Goal: Contribute content

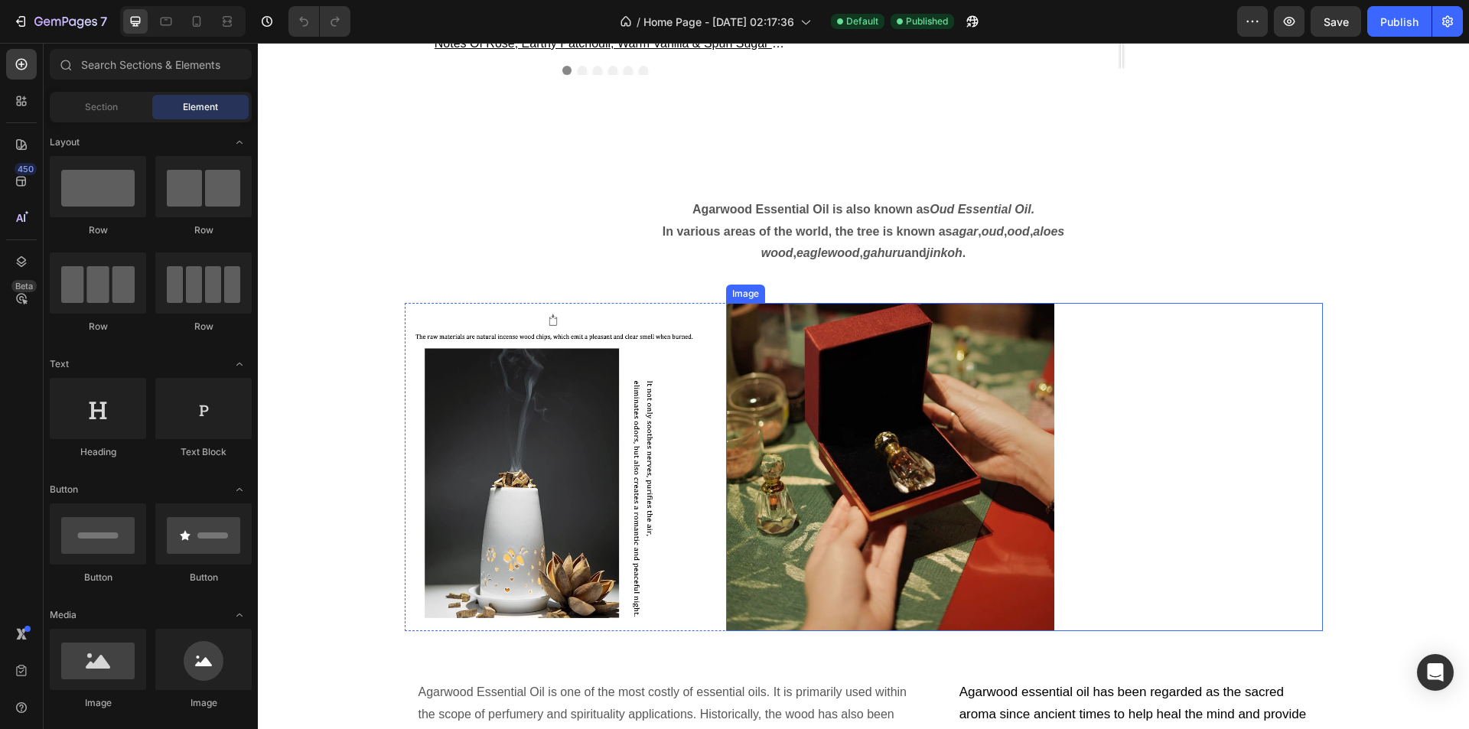
scroll to position [2755, 0]
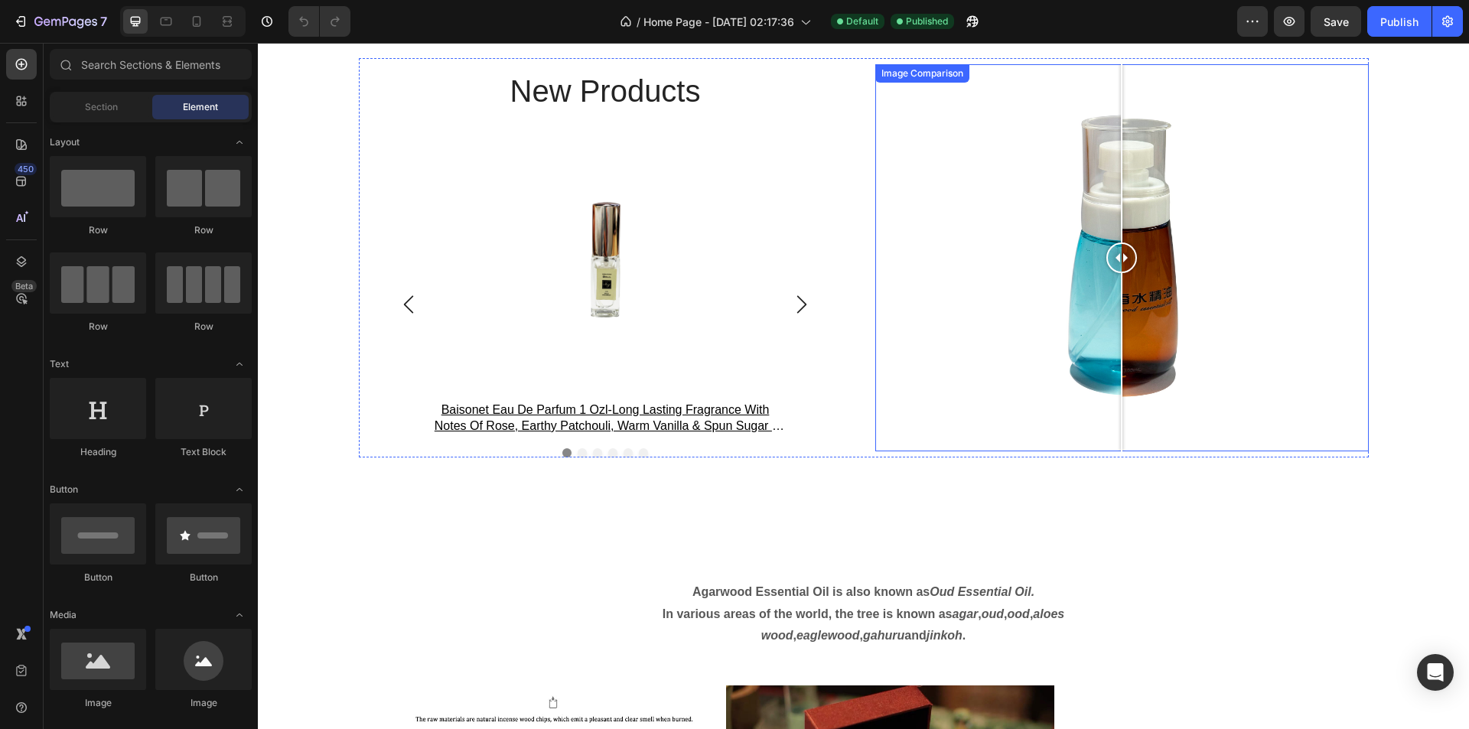
click at [1159, 280] on div at bounding box center [1123, 257] width 494 height 387
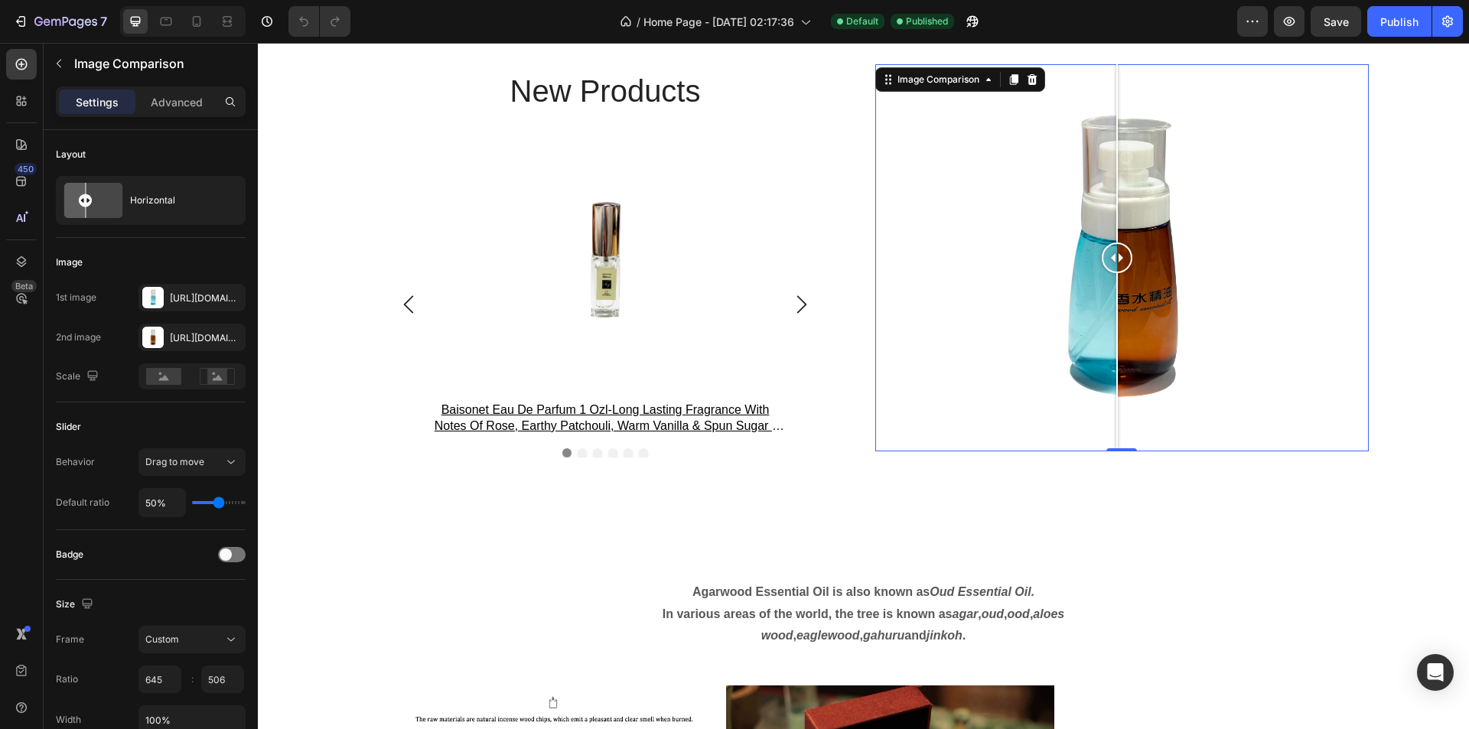
drag, startPoint x: 1140, startPoint y: 285, endPoint x: 1080, endPoint y: 304, distance: 63.4
click at [1102, 304] on div at bounding box center [1117, 257] width 31 height 387
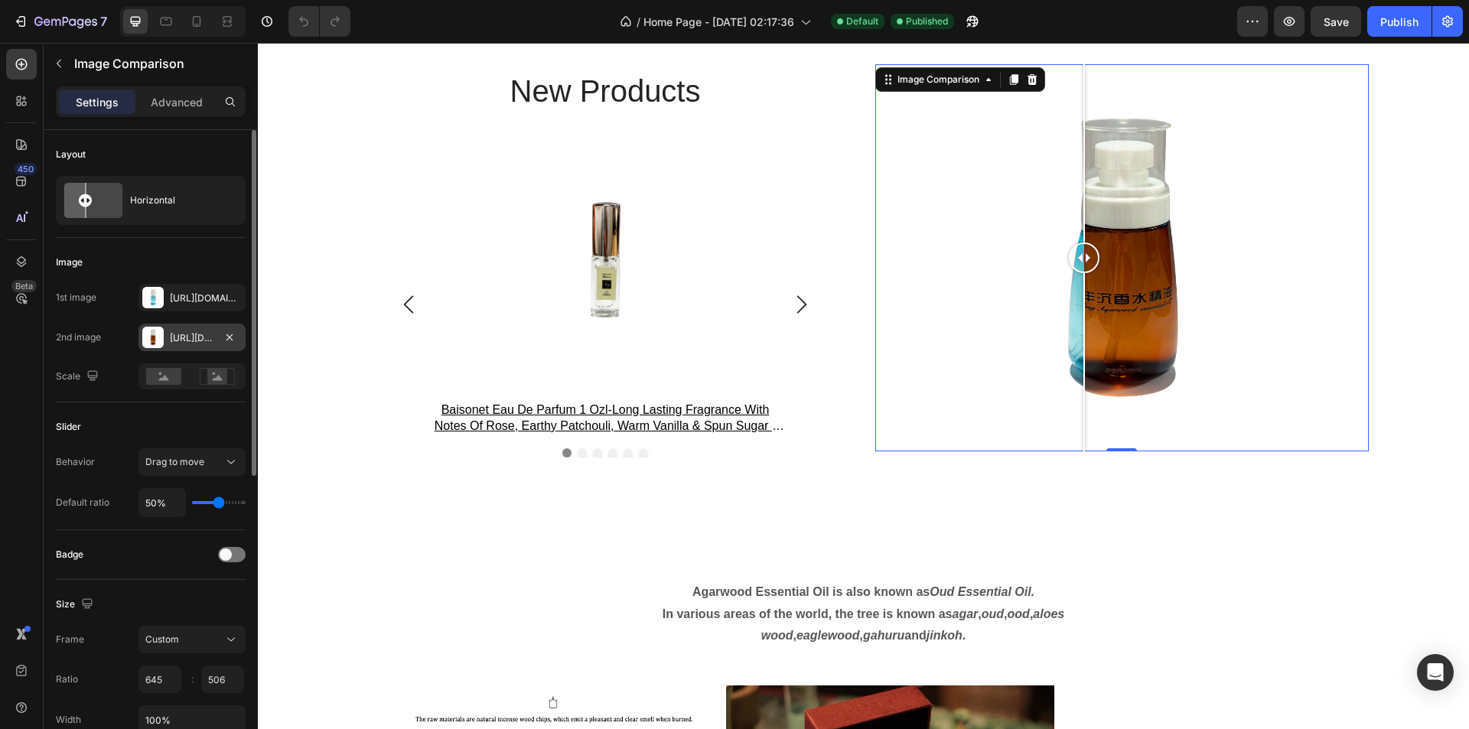
click at [148, 339] on div at bounding box center [152, 337] width 21 height 21
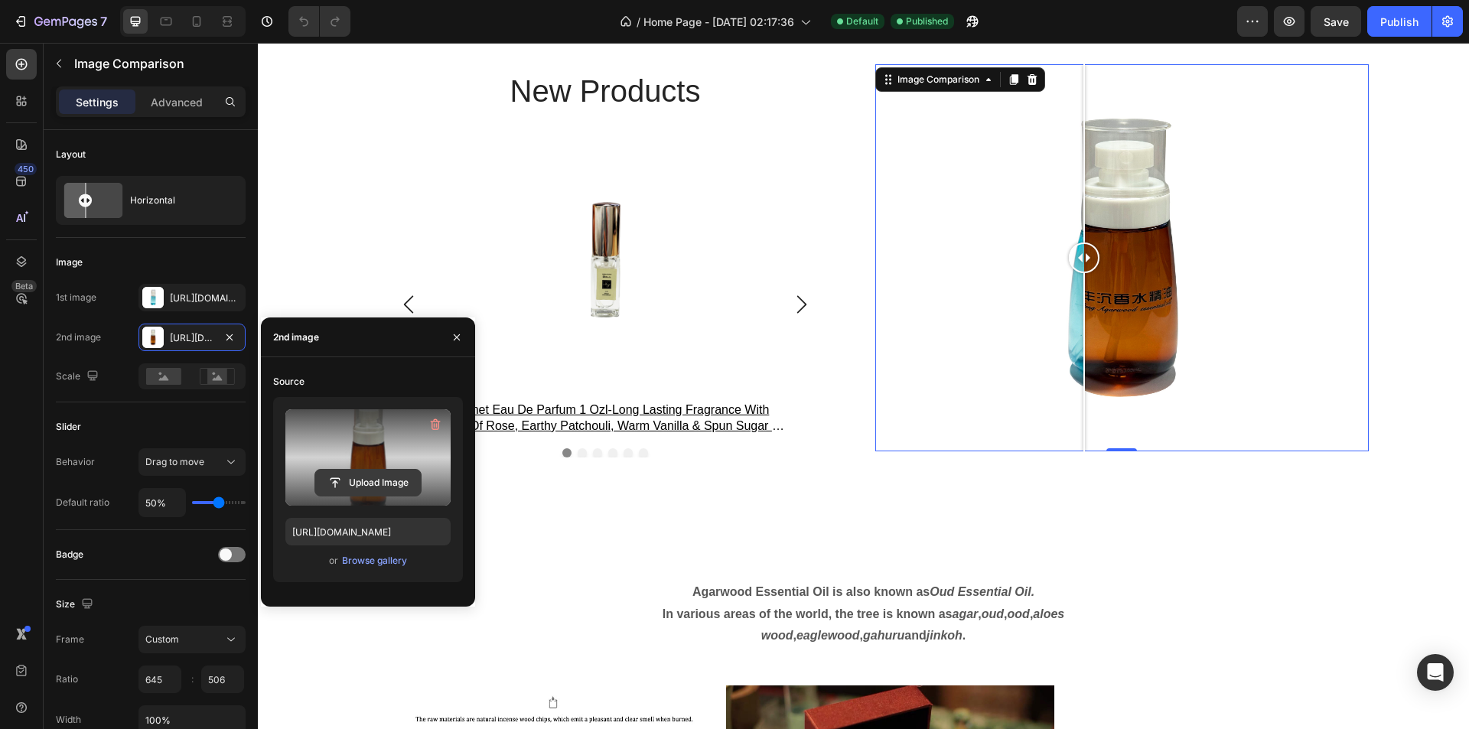
click at [409, 479] on input "file" at bounding box center [368, 483] width 106 height 26
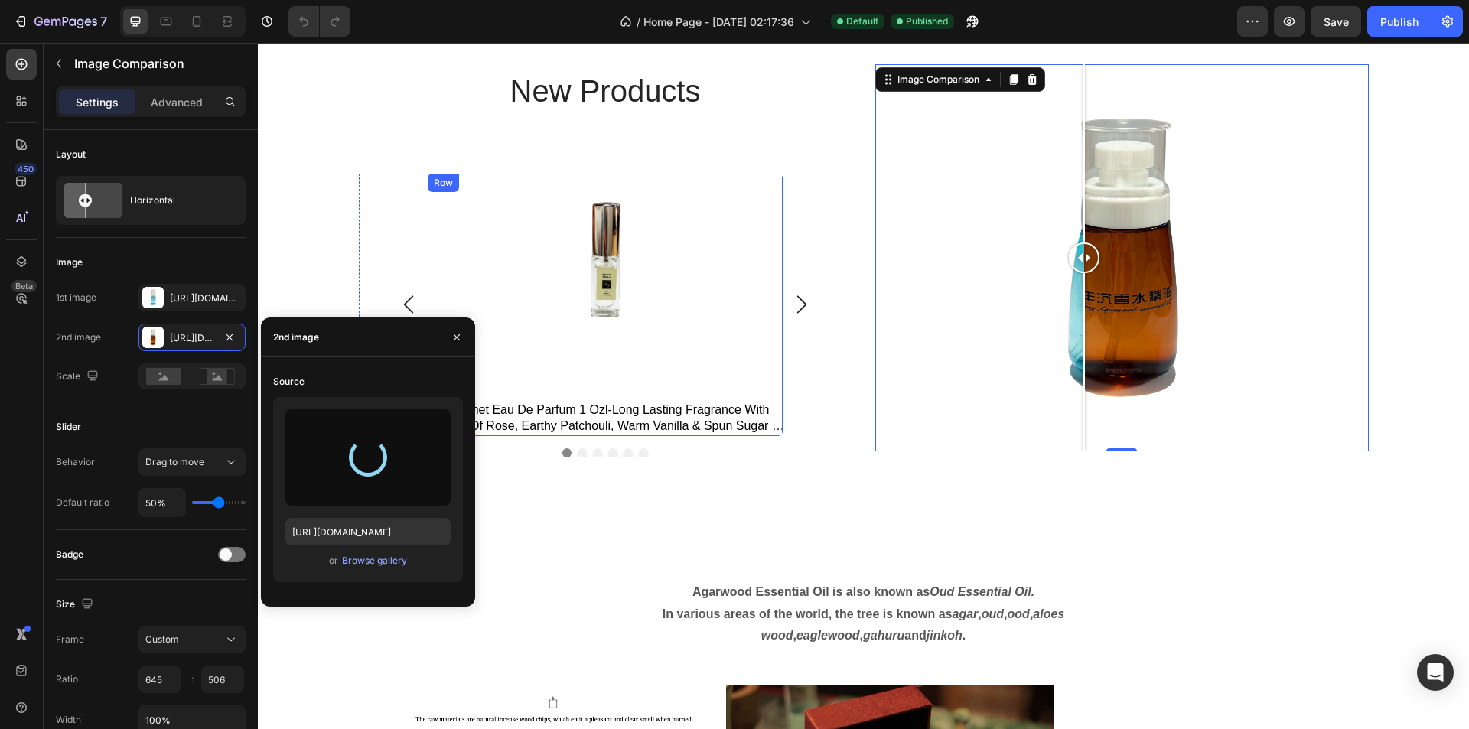
type input "[URL][DOMAIN_NAME]"
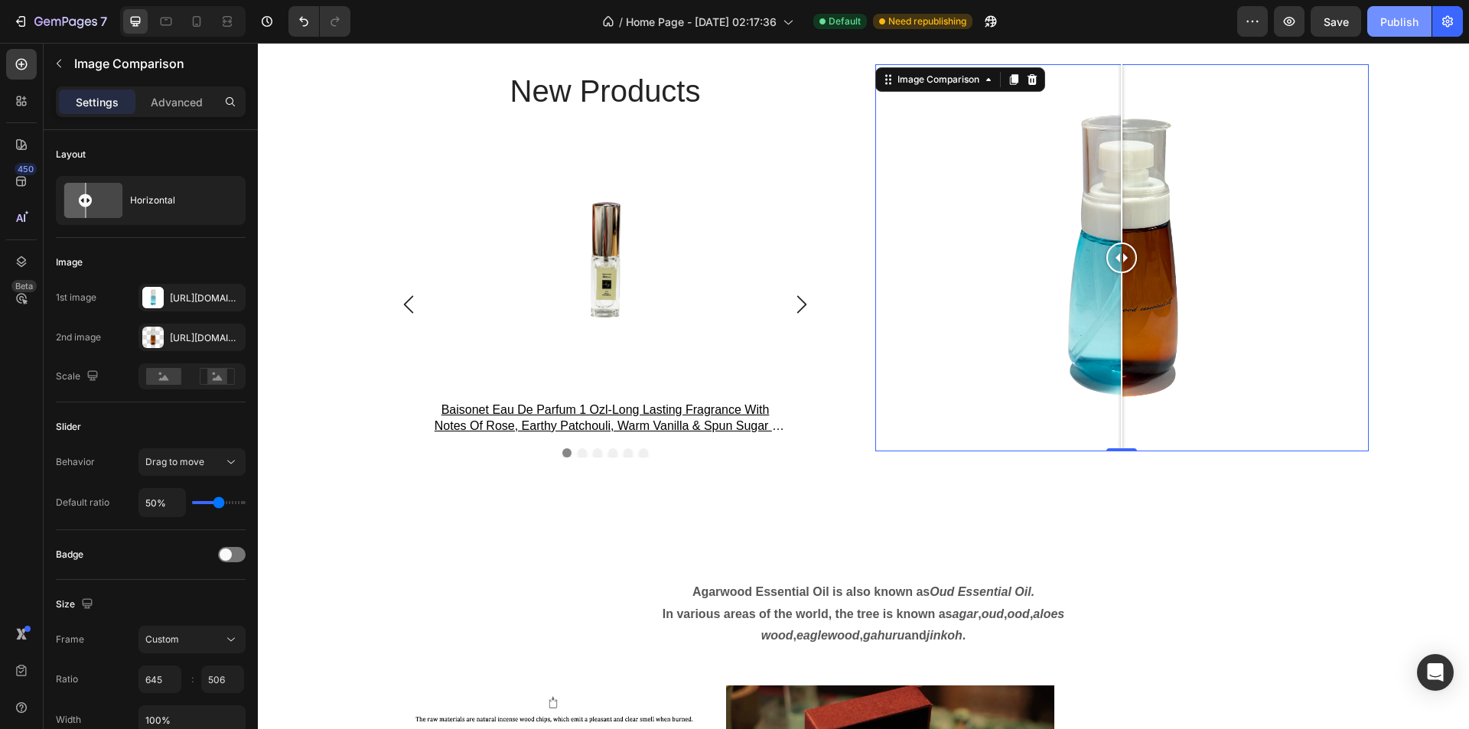
click at [1423, 24] on button "Publish" at bounding box center [1400, 21] width 64 height 31
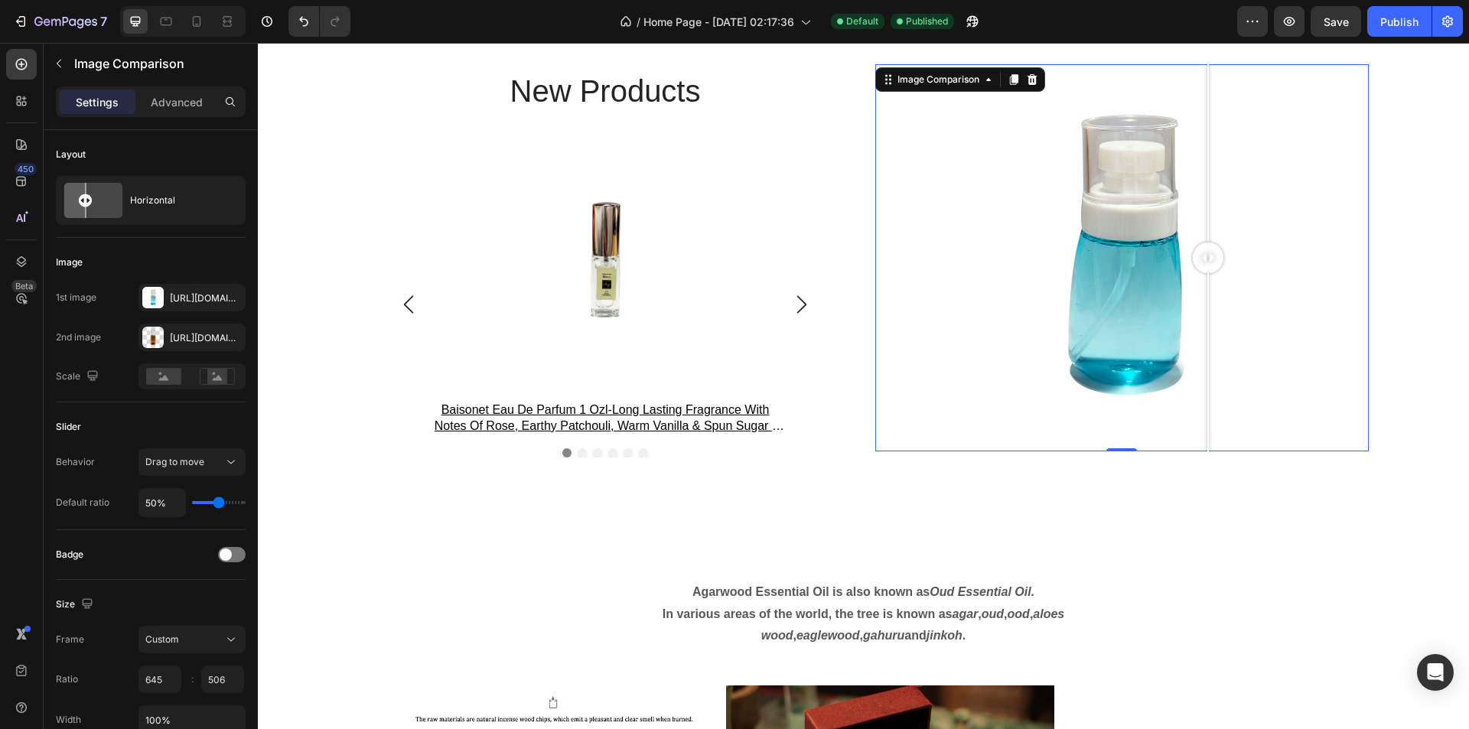
drag, startPoint x: 1113, startPoint y: 252, endPoint x: 1202, endPoint y: 405, distance: 177.3
click at [1202, 405] on div at bounding box center [1208, 257] width 31 height 387
drag, startPoint x: 1202, startPoint y: 346, endPoint x: 1160, endPoint y: 349, distance: 41.4
click at [1217, 354] on div at bounding box center [1216, 362] width 2 height 178
click at [140, 328] on div "[URL][DOMAIN_NAME]" at bounding box center [192, 338] width 107 height 28
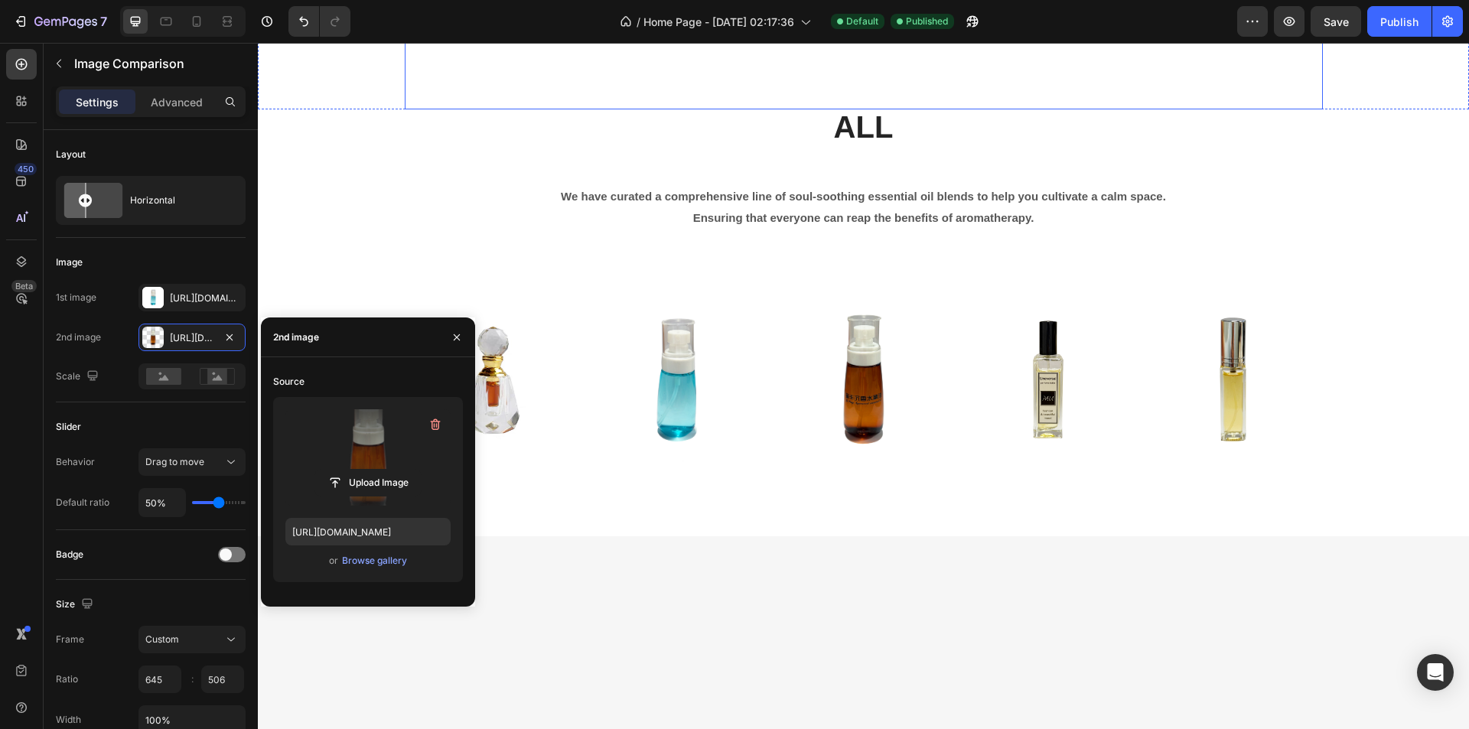
scroll to position [3980, 0]
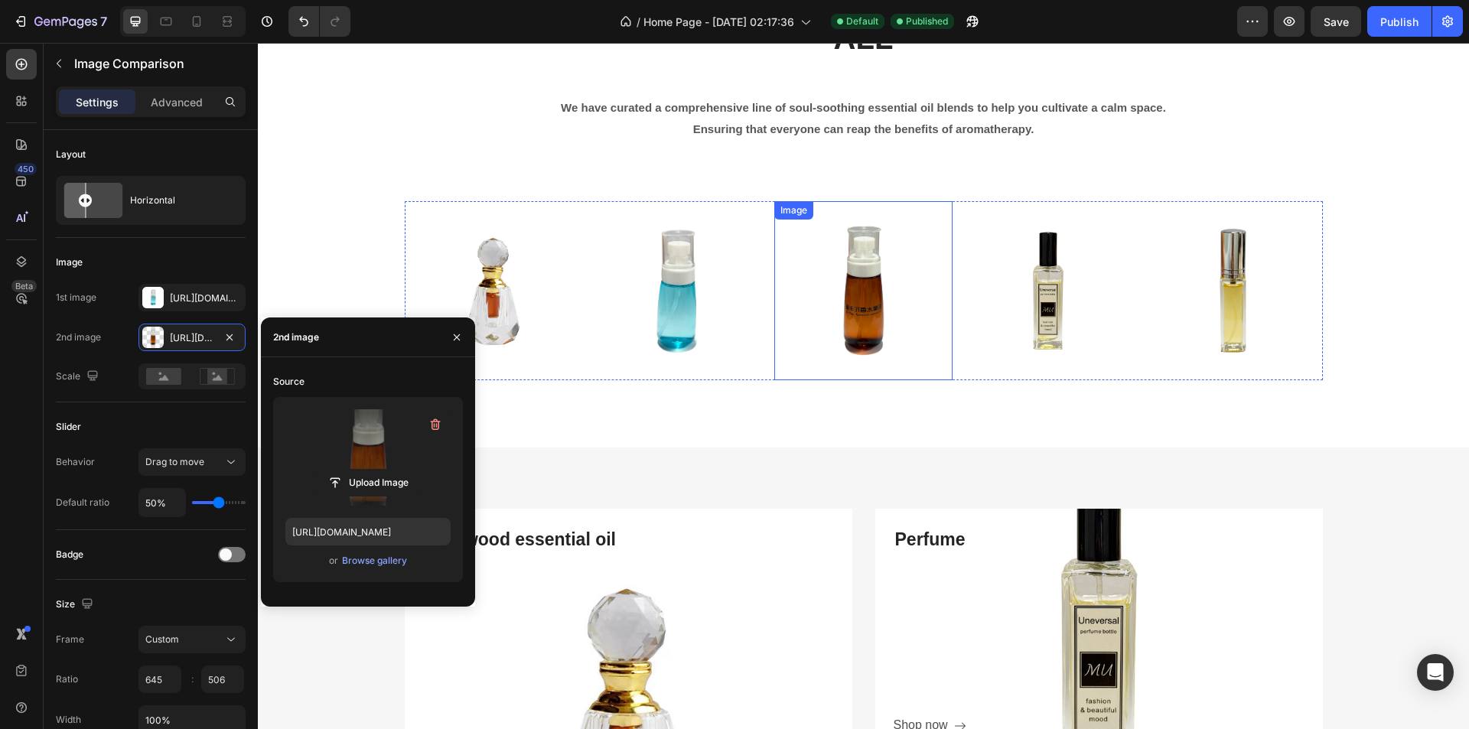
click at [852, 295] on img at bounding box center [864, 290] width 179 height 179
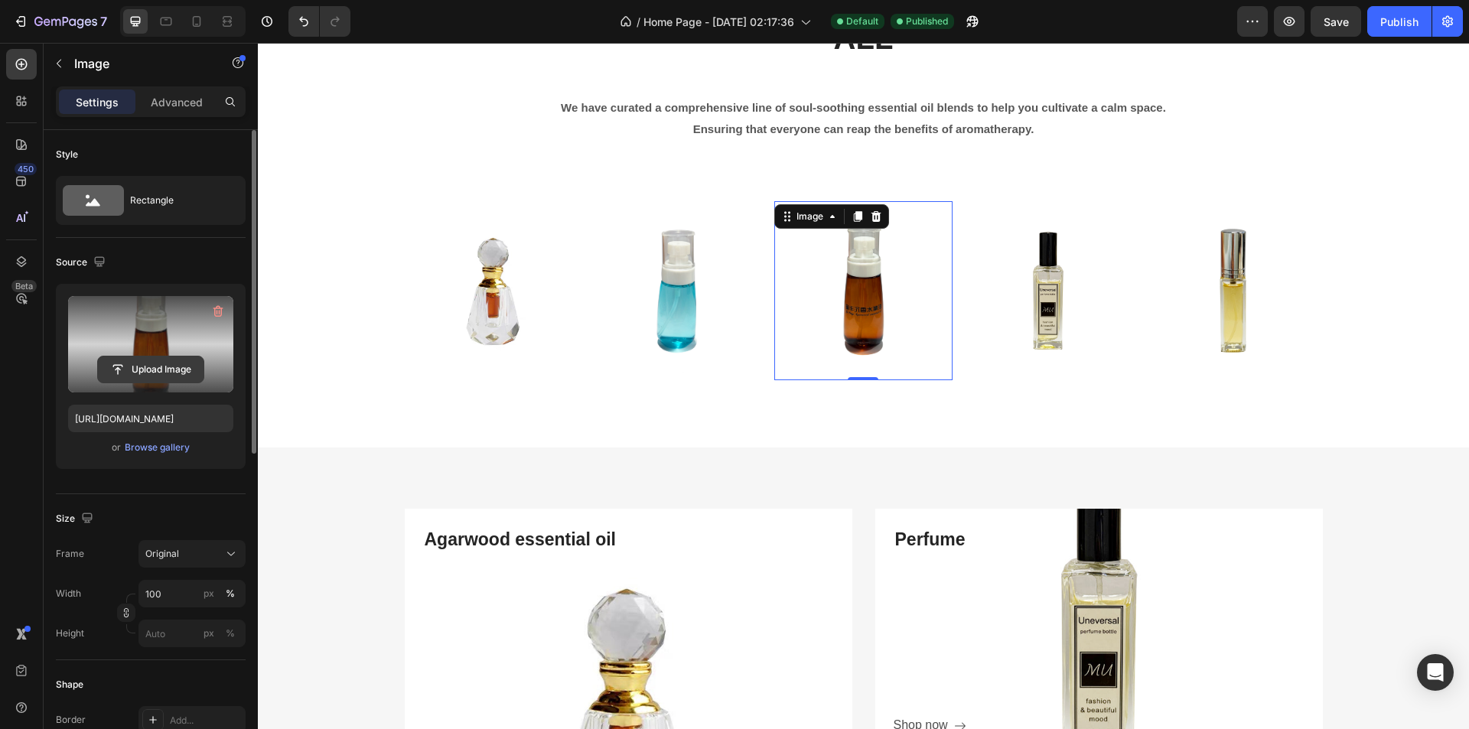
click at [175, 373] on input "file" at bounding box center [151, 370] width 106 height 26
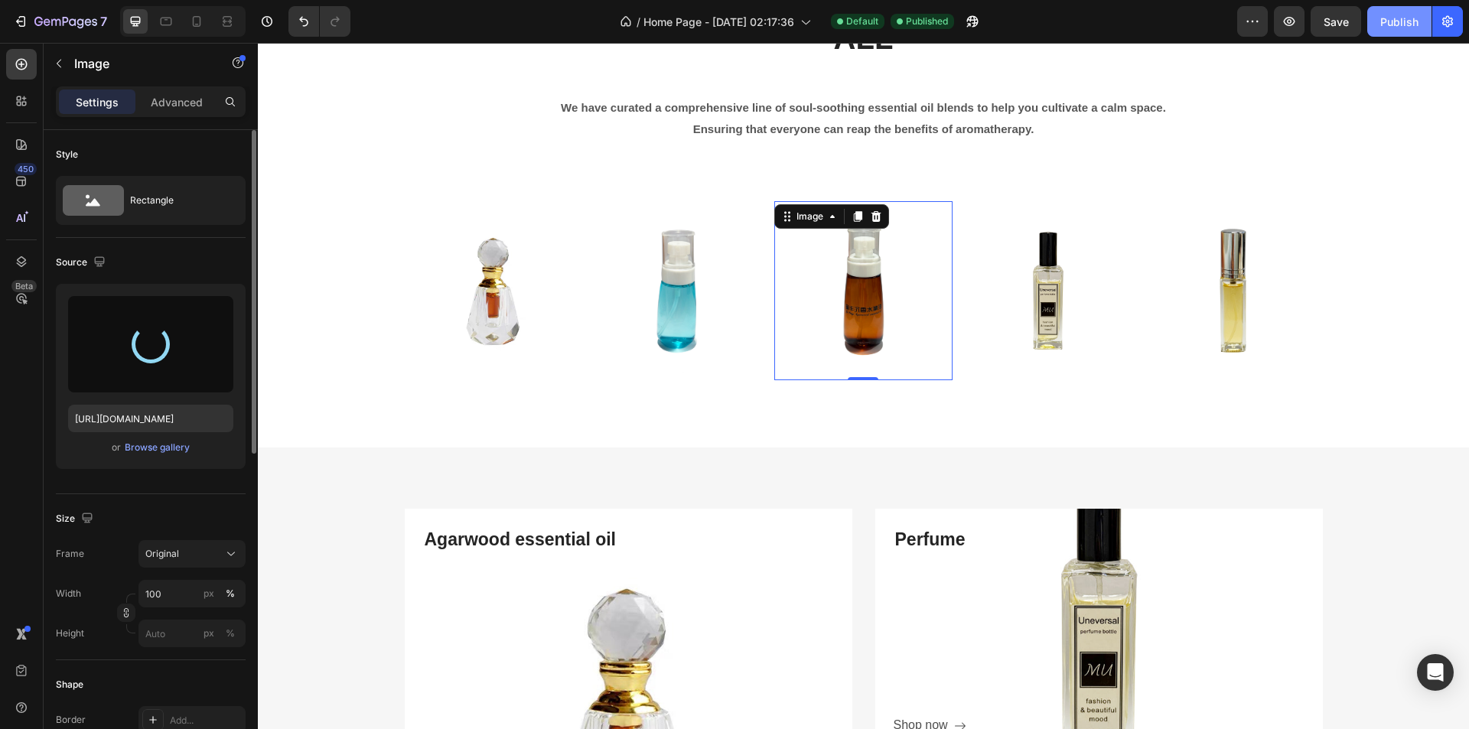
type input "[URL][DOMAIN_NAME]"
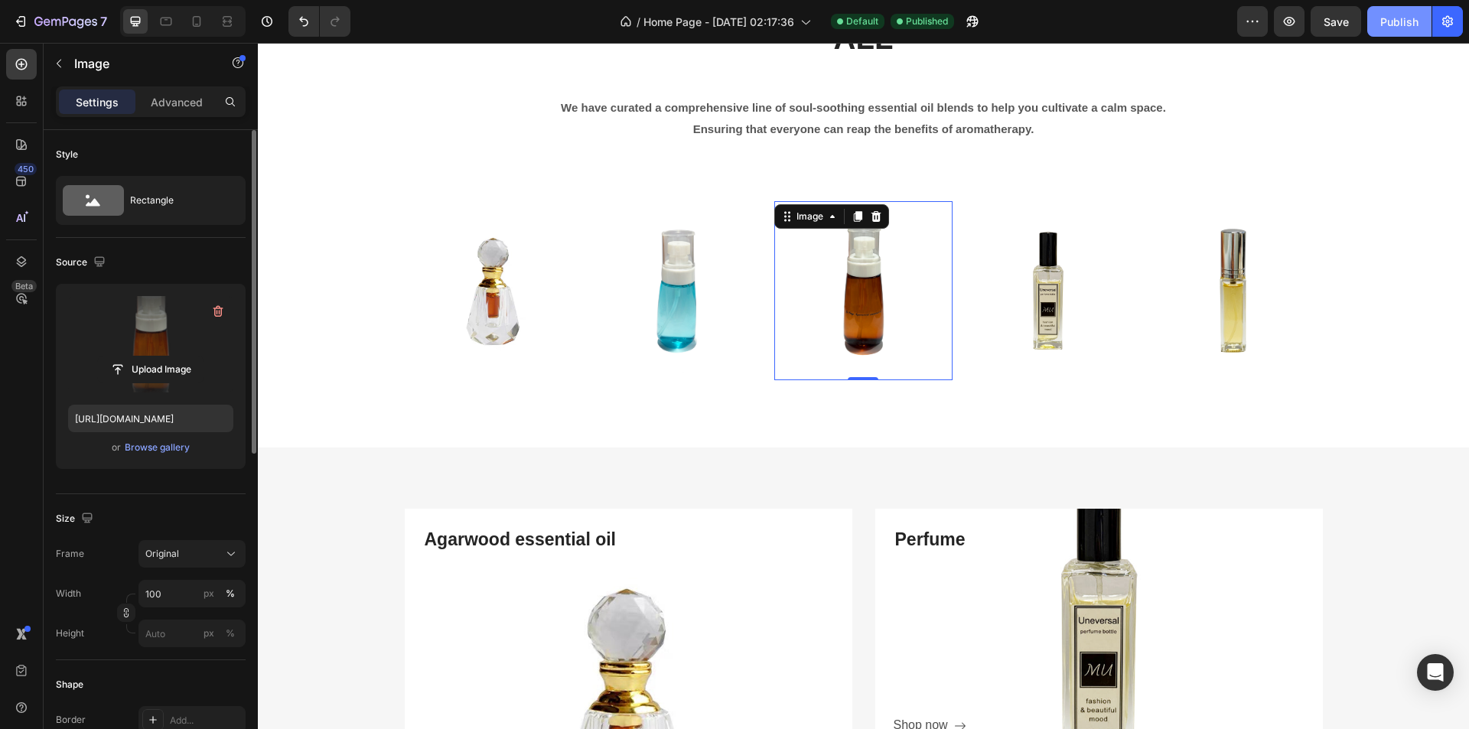
click at [1390, 31] on button "Publish" at bounding box center [1400, 21] width 64 height 31
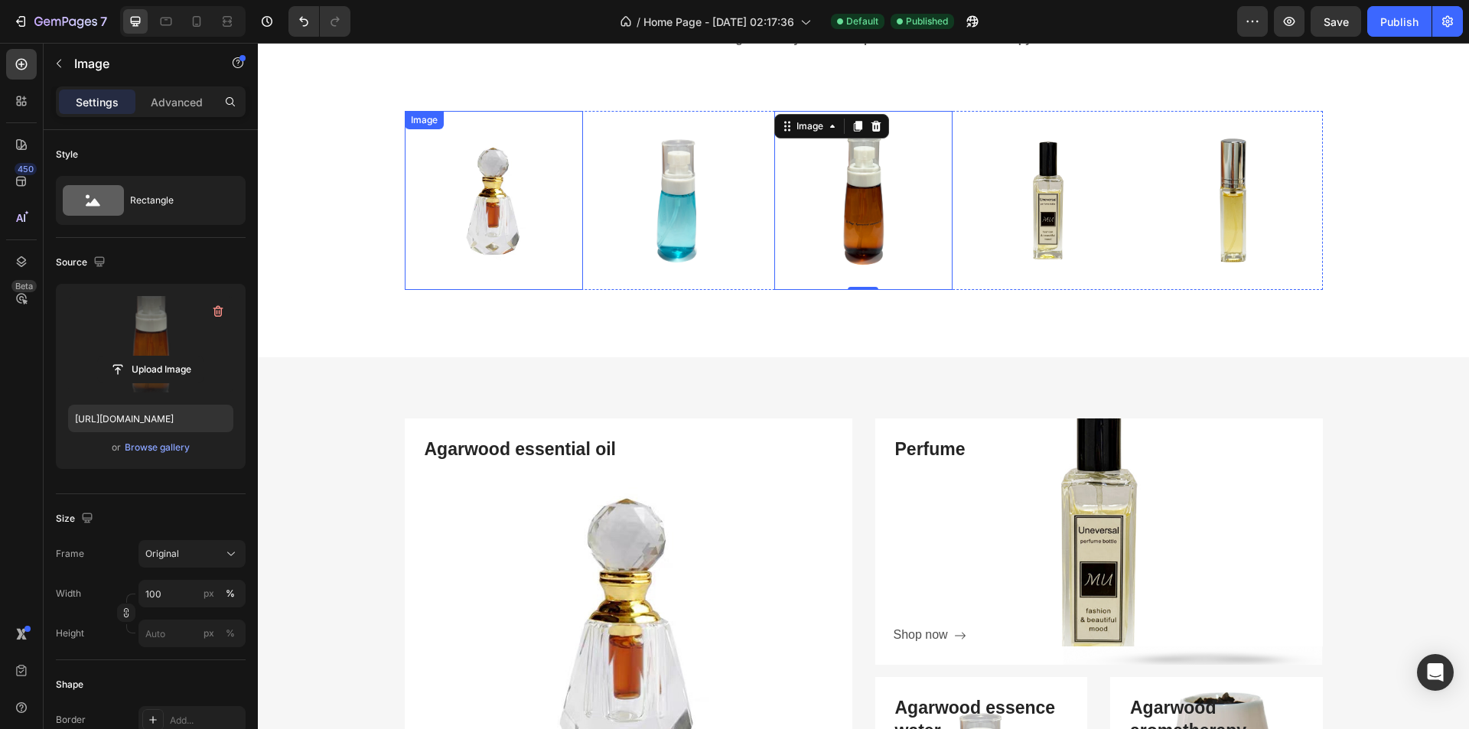
scroll to position [4209, 0]
